Goal: Transaction & Acquisition: Purchase product/service

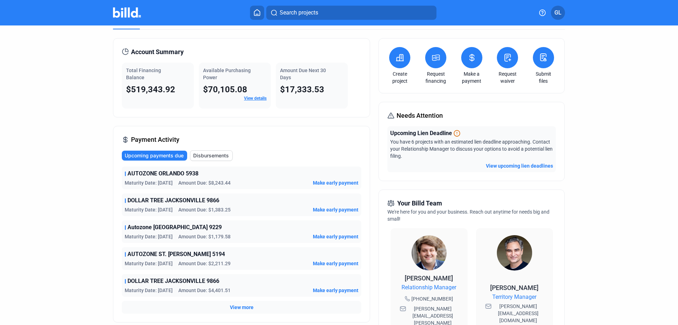
scroll to position [35, 0]
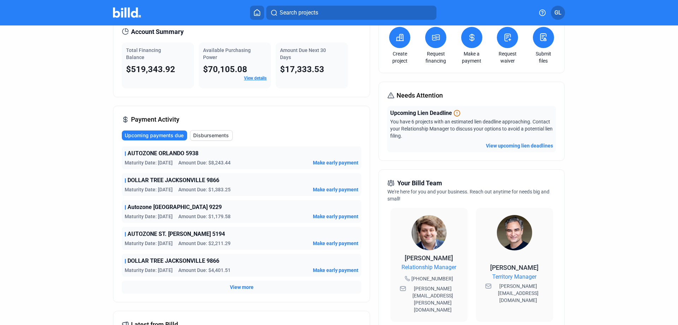
click at [243, 286] on span "View more" at bounding box center [242, 286] width 24 height 7
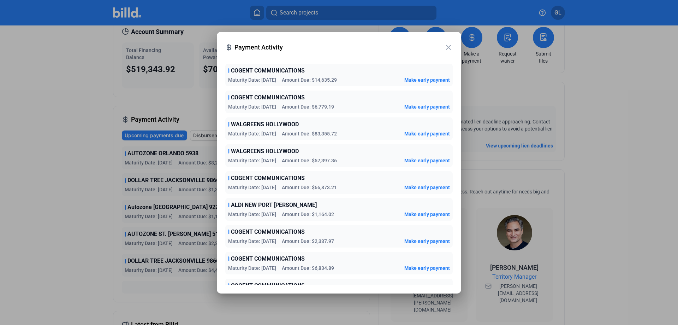
scroll to position [1084, 0]
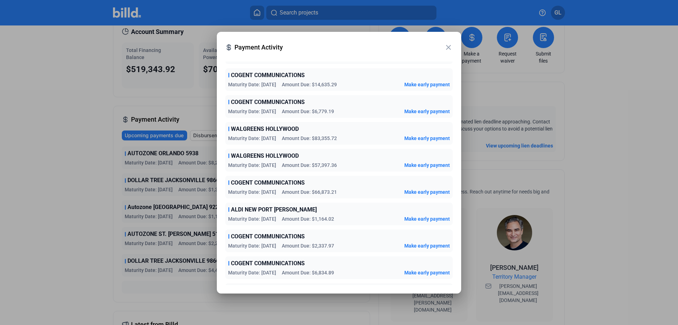
click at [448, 43] on mat-icon "close" at bounding box center [448, 47] width 8 height 8
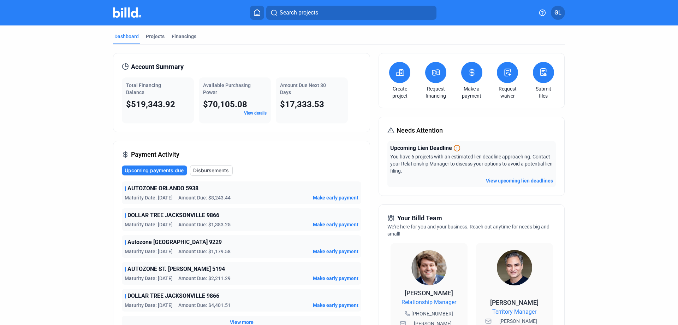
scroll to position [0, 0]
click at [437, 77] on icon at bounding box center [436, 73] width 9 height 8
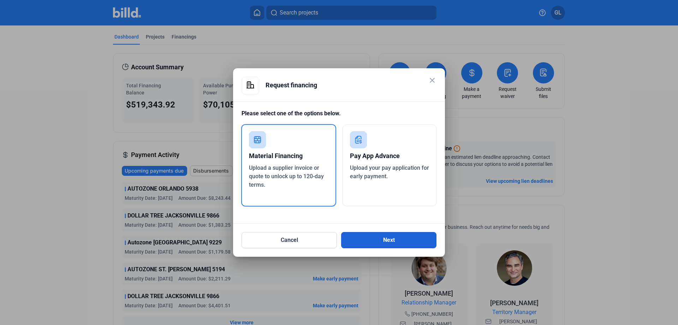
click at [376, 238] on button "Next" at bounding box center [388, 240] width 95 height 16
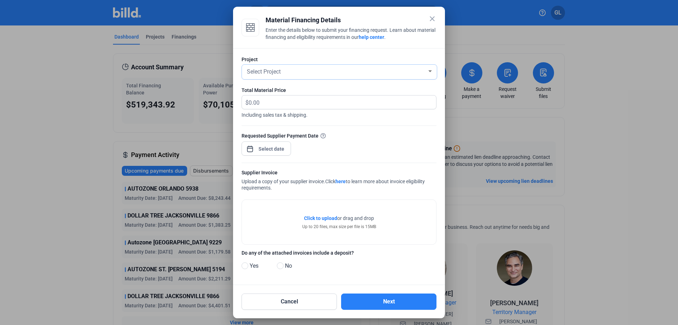
click at [279, 70] on span "Select Project" at bounding box center [264, 71] width 34 height 7
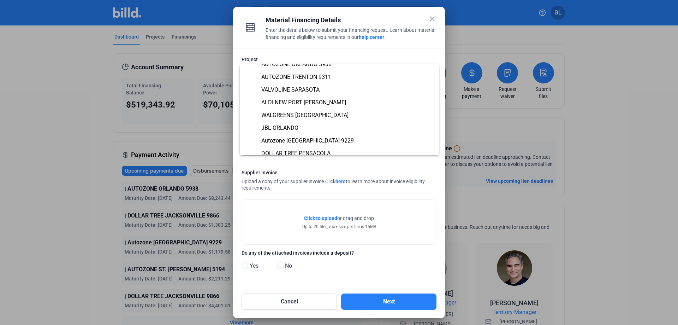
scroll to position [224, 0]
click at [300, 102] on span "ALDI NEW PORT [PERSON_NAME]" at bounding box center [303, 101] width 85 height 7
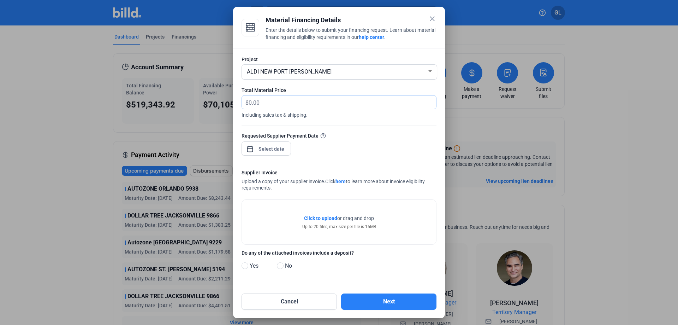
click at [267, 101] on input "text" at bounding box center [343, 102] width 188 height 14
type input "7,447.25"
drag, startPoint x: 225, startPoint y: 130, endPoint x: 399, endPoint y: 129, distance: 174.2
click at [399, 129] on form "Project ALDI NEW PORT [PERSON_NAME] Total Material Price $ 7,447.25 Including s…" at bounding box center [339, 166] width 195 height 220
click at [276, 151] on div "close Material Financing Details Enter the details below to submit your financi…" at bounding box center [339, 162] width 678 height 325
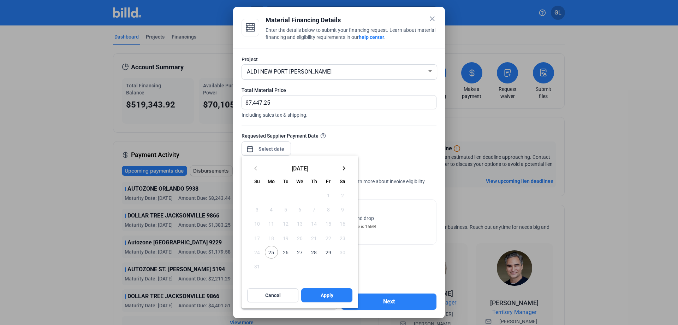
click at [269, 255] on span "25" at bounding box center [271, 252] width 13 height 13
drag, startPoint x: 320, startPoint y: 294, endPoint x: 349, endPoint y: 267, distance: 39.7
click at [320, 294] on button "Apply" at bounding box center [326, 295] width 51 height 14
type input "[DATE]"
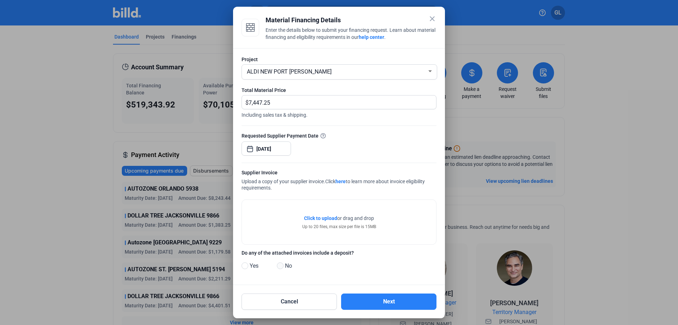
click at [282, 268] on span at bounding box center [280, 265] width 7 height 7
click at [282, 268] on input "No" at bounding box center [279, 265] width 5 height 5
radio input "true"
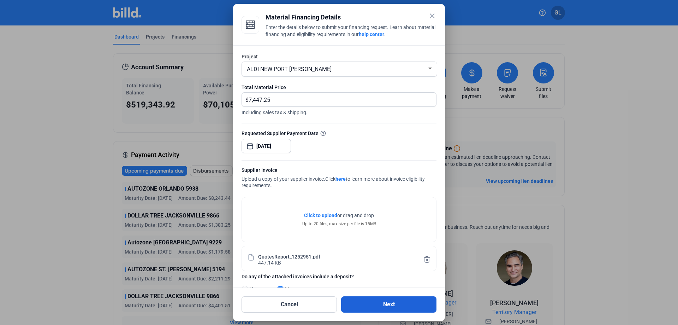
click at [398, 299] on button "Next" at bounding box center [388, 304] width 95 height 16
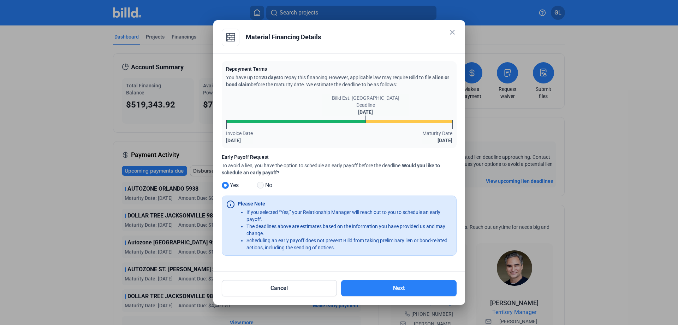
click at [261, 187] on span at bounding box center [260, 185] width 7 height 7
click at [261, 187] on input "No" at bounding box center [259, 185] width 5 height 5
radio input "true"
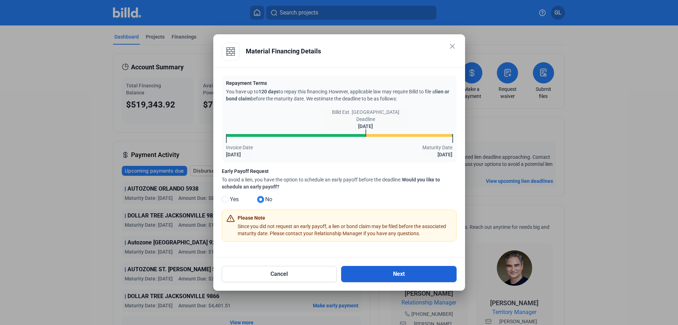
click at [414, 275] on button "Next" at bounding box center [399, 274] width 116 height 16
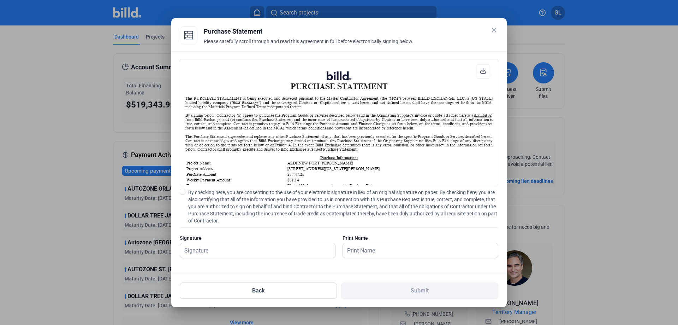
scroll to position [0, 0]
click at [184, 194] on span at bounding box center [183, 192] width 6 height 6
click at [0, 0] on input "By checking here, you are consenting to the use of your electronic signature in…" at bounding box center [0, 0] width 0 height 0
drag, startPoint x: 199, startPoint y: 249, endPoint x: 225, endPoint y: 244, distance: 27.0
click at [199, 249] on input "text" at bounding box center [253, 250] width 147 height 14
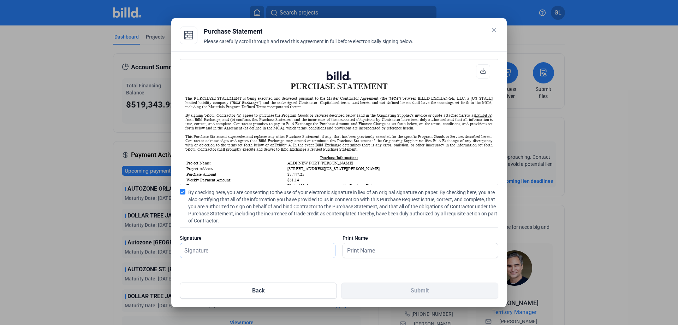
type input "[PERSON_NAME]"
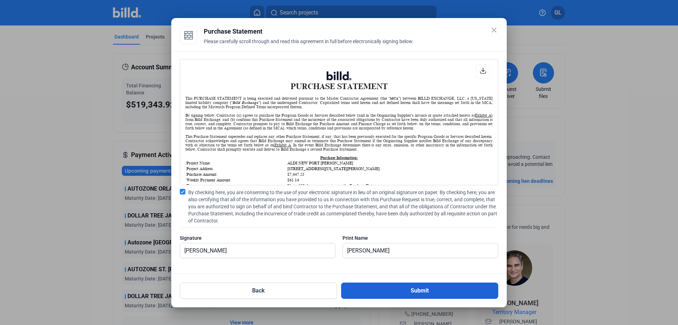
click at [415, 284] on button "Submit" at bounding box center [419, 290] width 157 height 16
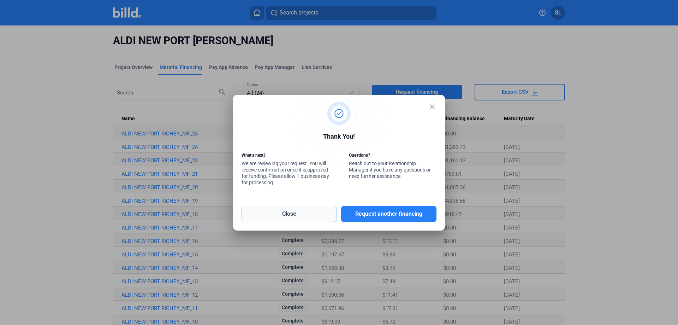
click at [280, 213] on button "Close" at bounding box center [289, 214] width 95 height 16
